Goal: Information Seeking & Learning: Learn about a topic

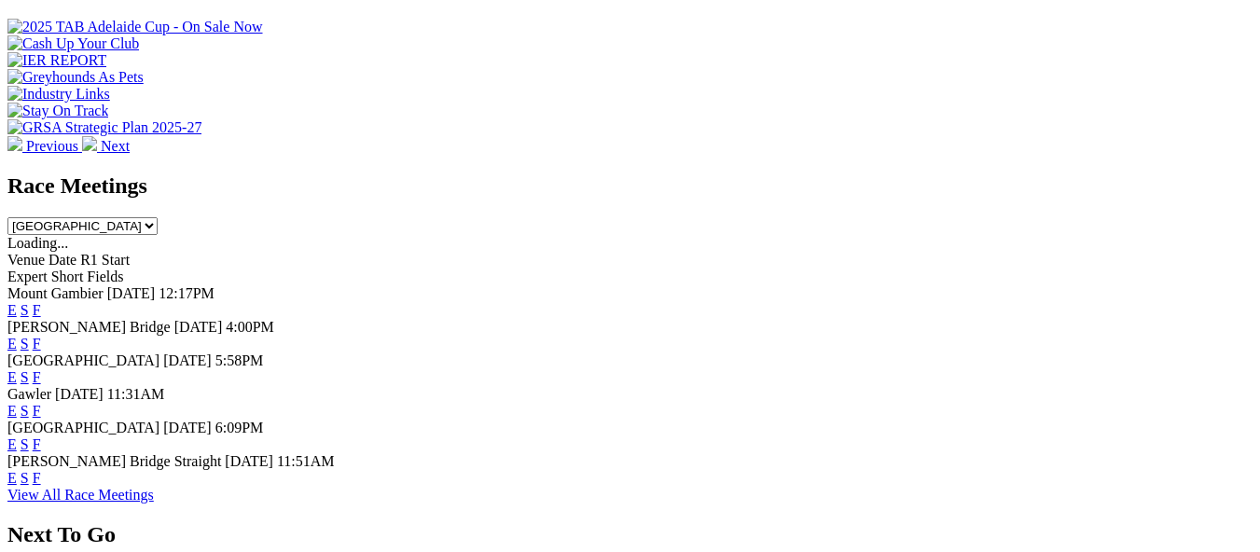
scroll to position [754, 0]
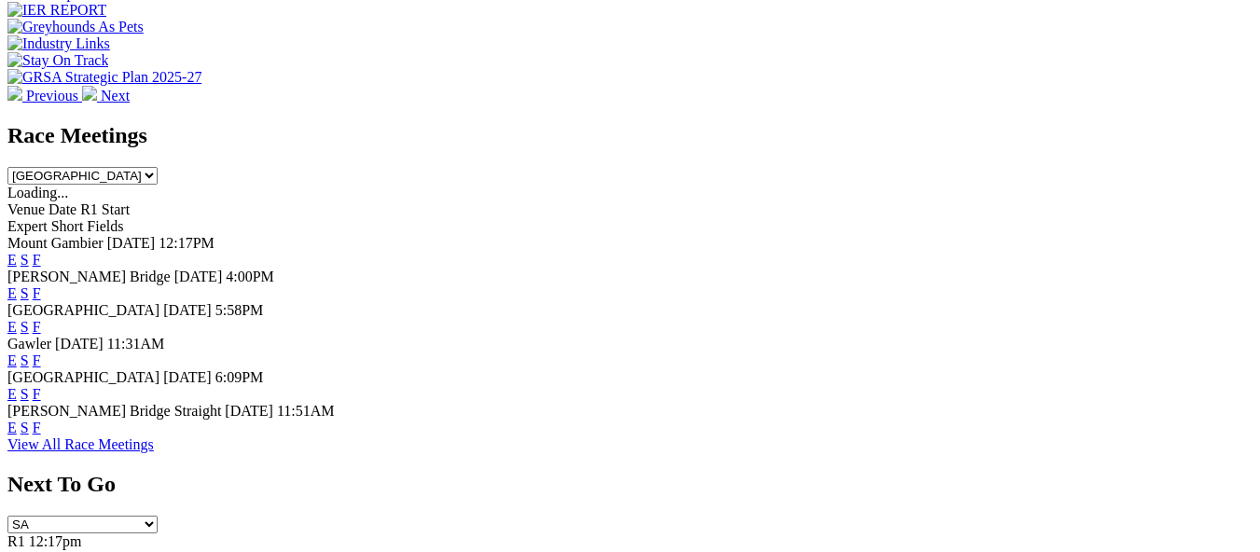
click at [41, 353] on link "F" at bounding box center [37, 361] width 8 height 16
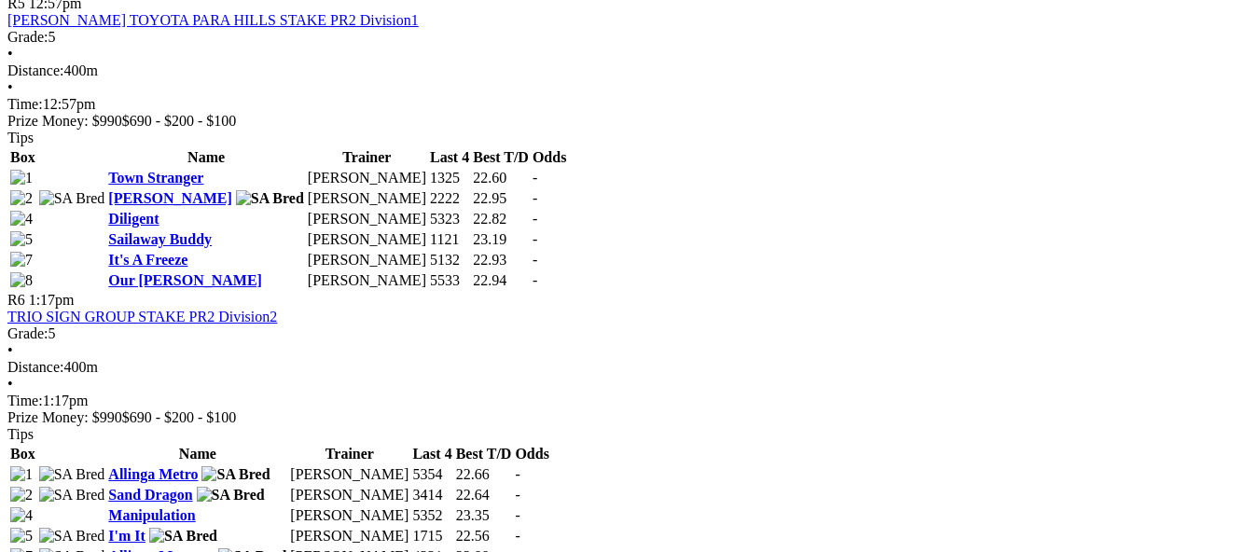
scroll to position [2052, 0]
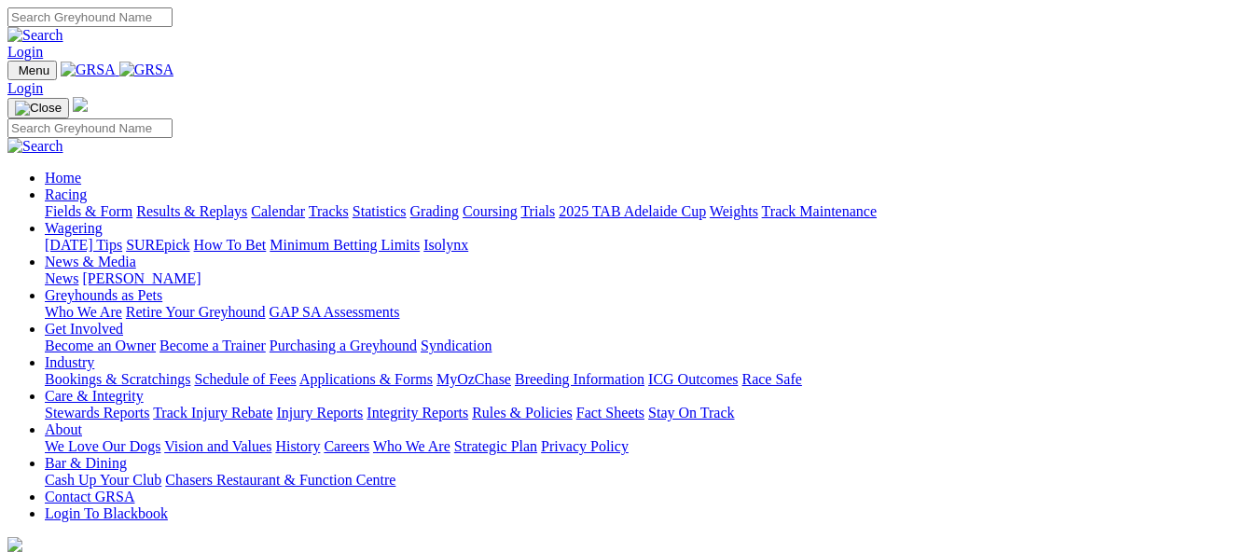
scroll to position [756, 0]
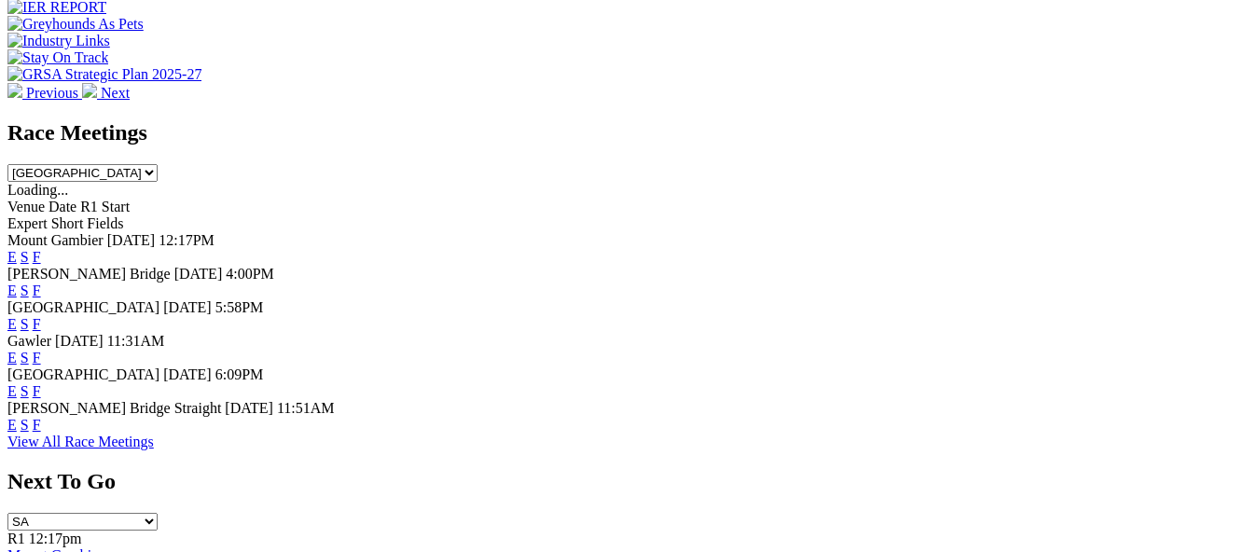
click at [41, 383] on link "F" at bounding box center [37, 391] width 8 height 16
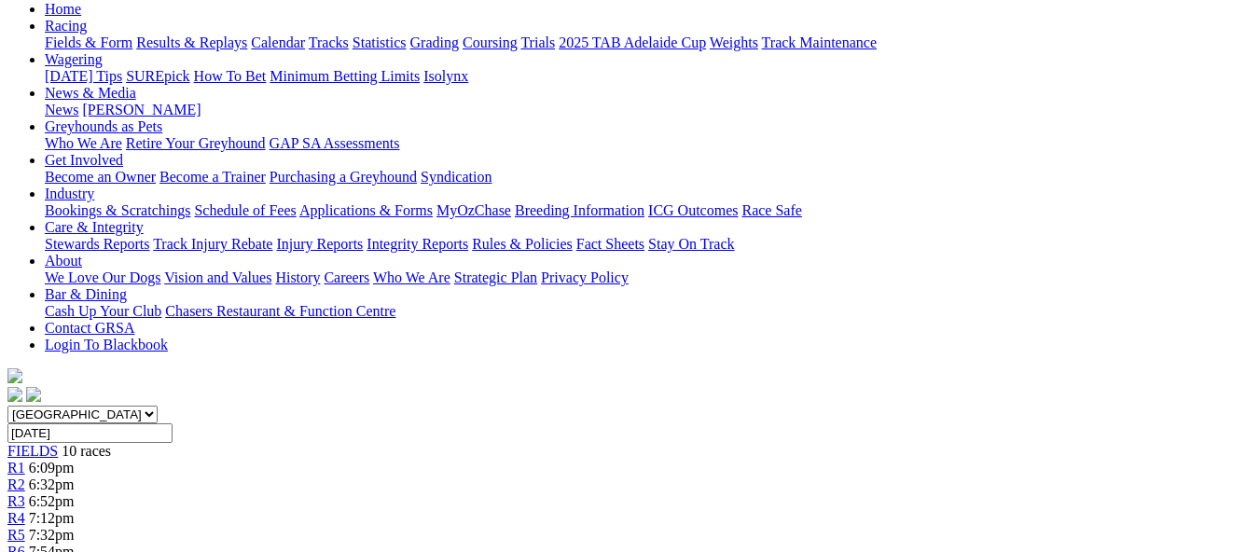
scroll to position [410, 0]
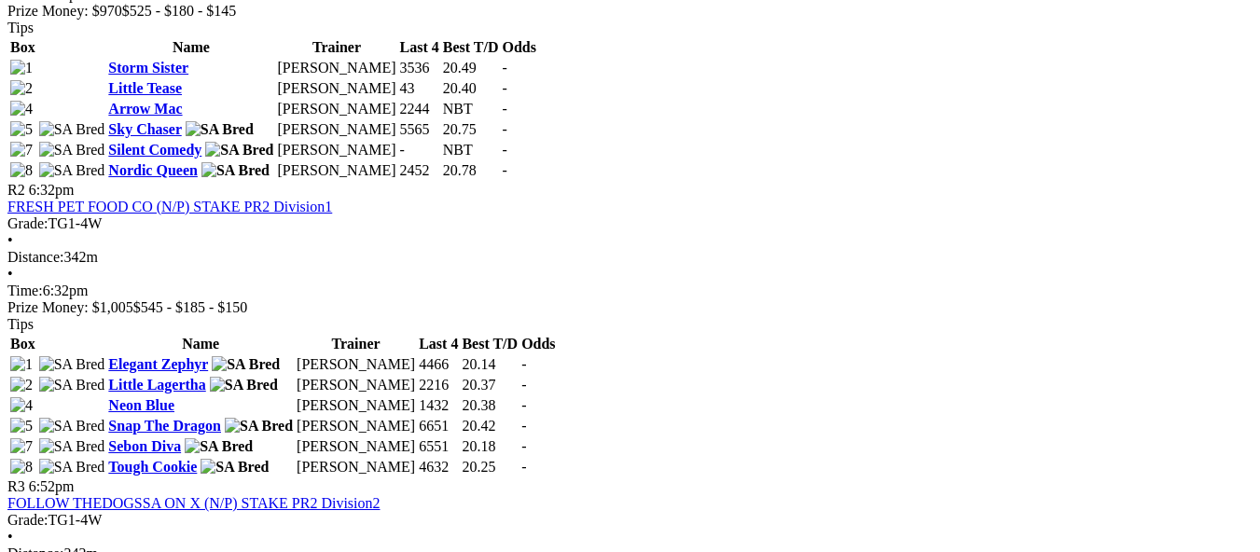
scroll to position [1082, 0]
